Goal: Information Seeking & Learning: Learn about a topic

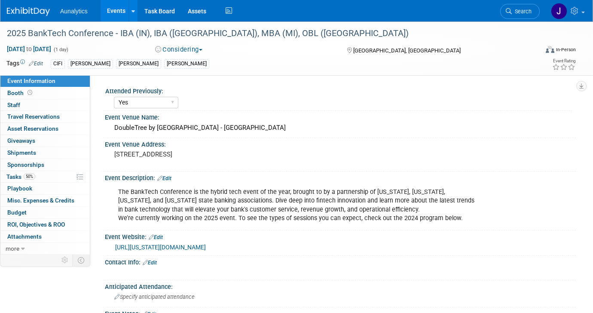
select select "Yes"
select select "Submitted"
click at [110, 9] on link "Events" at bounding box center [116, 10] width 31 height 21
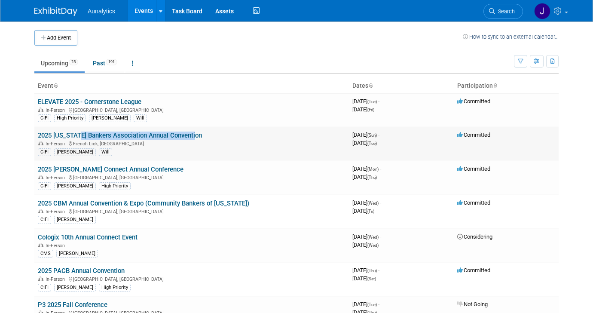
drag, startPoint x: 199, startPoint y: 137, endPoint x: 76, endPoint y: 138, distance: 123.7
click at [76, 138] on td "2025 Indiana Bankers Association Annual Convention In-Person French Lick, IN CI…" at bounding box center [191, 144] width 314 height 34
click at [37, 134] on td "2025 Indiana Bankers Association Annual Convention In-Person French Lick, IN CI…" at bounding box center [191, 144] width 314 height 34
drag, startPoint x: 192, startPoint y: 135, endPoint x: 43, endPoint y: 131, distance: 149.6
click at [43, 131] on td "2025 Indiana Bankers Association Annual Convention In-Person French Lick, IN CI…" at bounding box center [191, 144] width 314 height 34
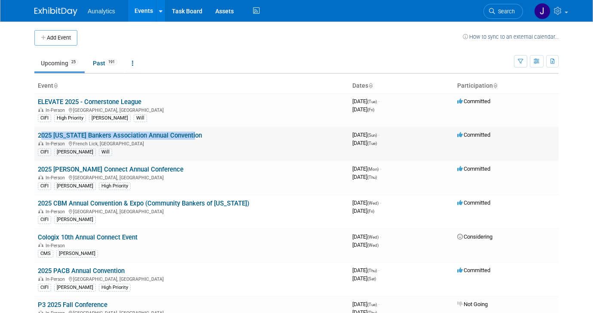
copy link "2025 [US_STATE] Bankers Association Annual Convention"
click at [86, 136] on link "2025 [US_STATE] Bankers Association Annual Convention" at bounding box center [120, 135] width 164 height 8
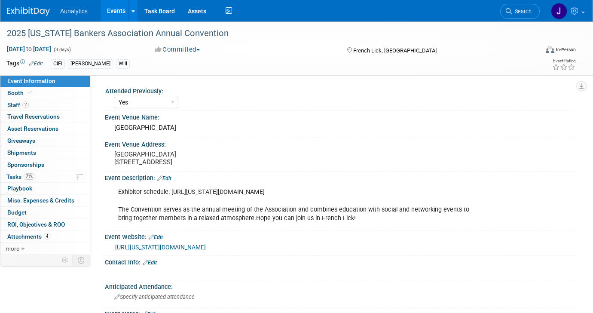
select select "Yes"
select select "CIFI Sales"
select select "Financial"
select select "Bank"
select select "State"
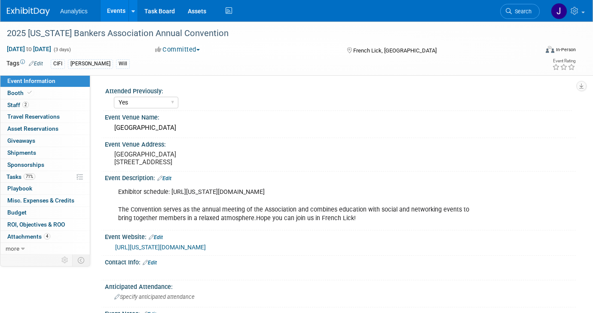
drag, startPoint x: 172, startPoint y: 200, endPoint x: 405, endPoint y: 200, distance: 232.8
click at [405, 200] on div "Exhibitor schedule: https://indiana.bank/conventionVendorOps#exhibitschedule Th…" at bounding box center [298, 204] width 372 height 43
copy div "https://indiana.bank/conventionVendorOps#exhibitschedule"
click at [119, 10] on link "Events" at bounding box center [116, 10] width 31 height 21
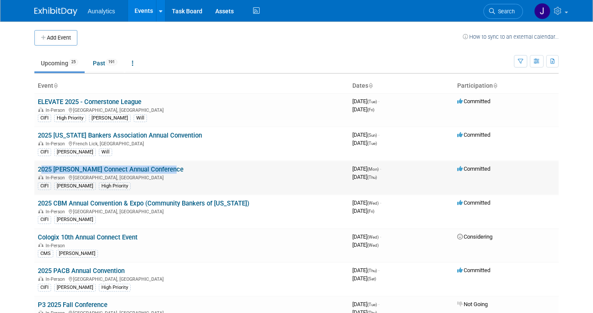
drag, startPoint x: 176, startPoint y: 169, endPoint x: 37, endPoint y: 171, distance: 138.7
click at [37, 171] on td "2025 Jack Henry Connect Annual Conference In-Person San Diego, CA CIFI Ryan Hig…" at bounding box center [191, 178] width 314 height 34
copy link "2025 [PERSON_NAME] Connect Annual Conference"
click at [105, 170] on link "2025 [PERSON_NAME] Connect Annual Conference" at bounding box center [111, 169] width 146 height 8
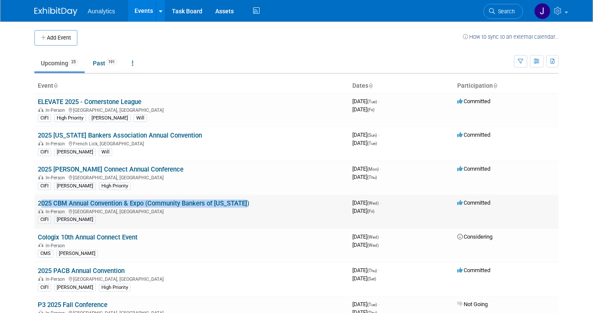
drag, startPoint x: 255, startPoint y: 202, endPoint x: 70, endPoint y: 198, distance: 185.2
click at [70, 198] on td "2025 CBM Annual Convention & Expo (Community Bankers of Michigan) In-Person Wil…" at bounding box center [191, 212] width 314 height 34
copy link "2025 CBM Annual Convention & Expo (Community Bankers of [US_STATE])"
click at [237, 203] on link "2025 CBM Annual Convention & Expo (Community Bankers of [US_STATE])" at bounding box center [143, 203] width 211 height 8
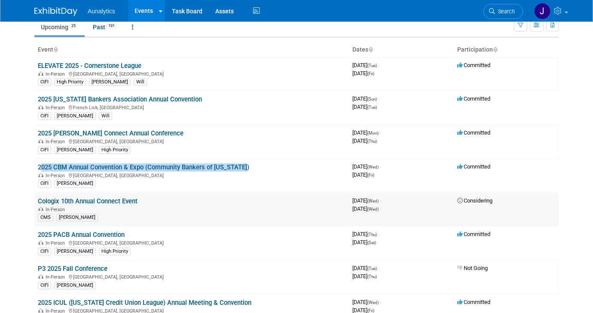
scroll to position [43, 0]
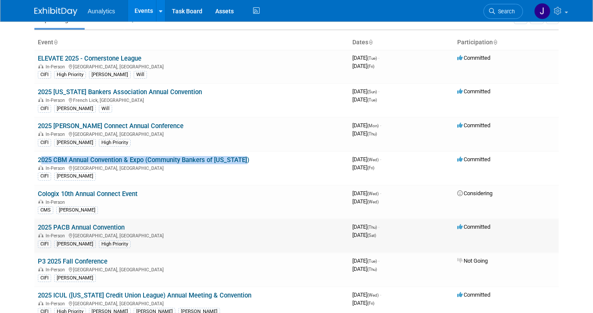
click at [102, 228] on link "2025 PACB Annual Convention" at bounding box center [81, 227] width 87 height 8
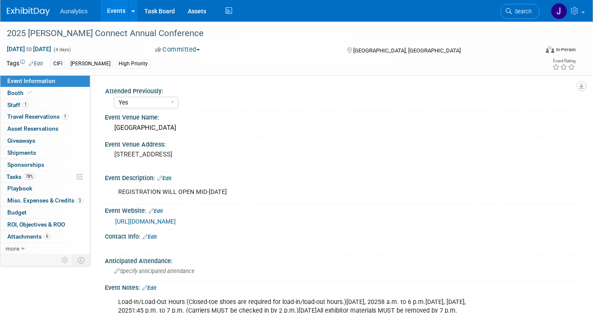
select select "Yes"
click at [176, 222] on link "[URL][DOMAIN_NAME]" at bounding box center [145, 221] width 61 height 7
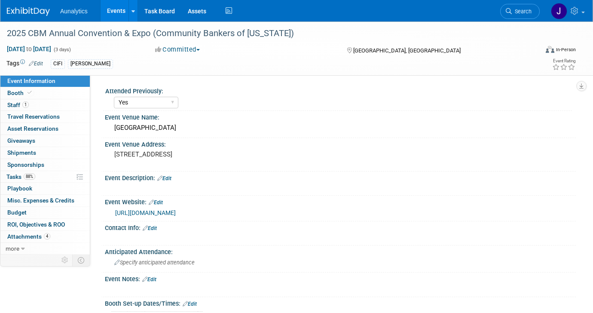
select select "Yes"
click at [176, 212] on link "https://www.cbofm.org/convention.html" at bounding box center [145, 212] width 61 height 7
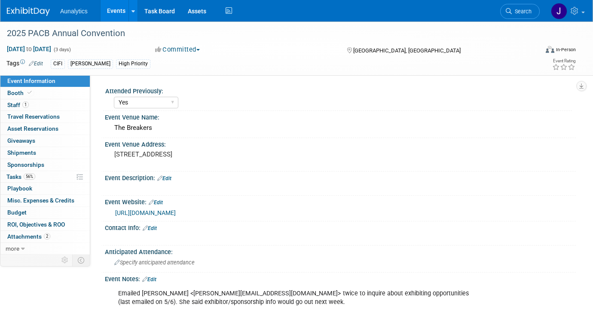
select select "Yes"
click at [127, 35] on div "2025 PACB Annual Convention" at bounding box center [265, 33] width 523 height 15
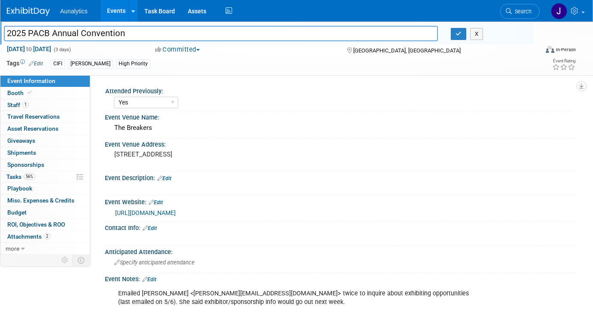
click at [14, 34] on input "2025 PACB Annual Convention" at bounding box center [221, 33] width 434 height 15
click at [250, 113] on div "Event Venue Name:" at bounding box center [340, 116] width 471 height 11
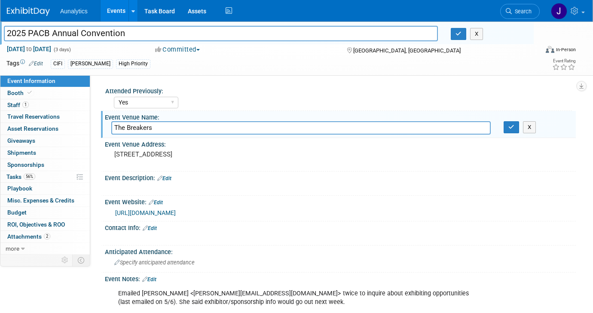
click at [176, 211] on link "https://web.pacb.org/atlas/events/11642/details" at bounding box center [145, 212] width 61 height 7
click at [291, 219] on div "Event Website: Edit https://web.pacb.org/atlas/events/11642/details" at bounding box center [338, 208] width 475 height 26
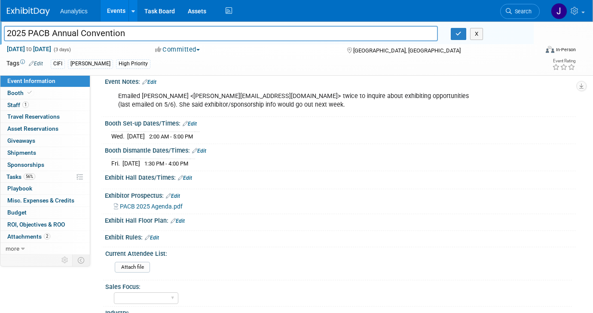
scroll to position [199, 0]
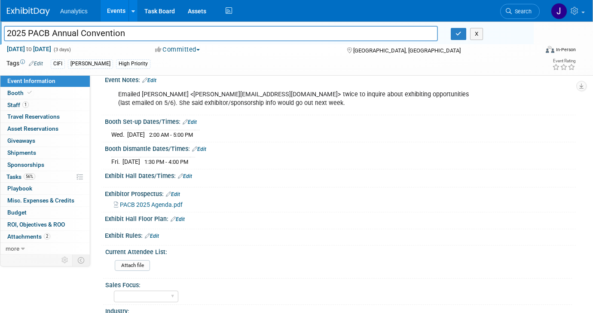
click at [178, 203] on span "PACB 2025 Agenda.pdf" at bounding box center [151, 204] width 63 height 7
click at [110, 9] on link "Events" at bounding box center [116, 10] width 31 height 21
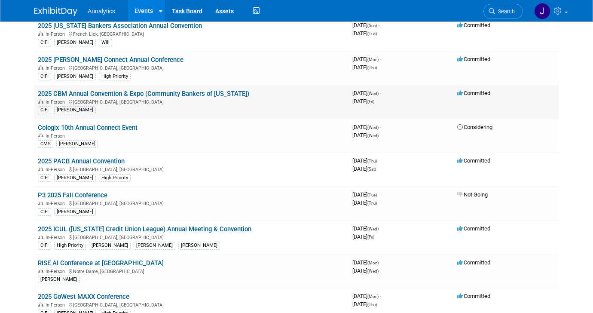
scroll to position [119, 0]
